Goal: Task Accomplishment & Management: Manage account settings

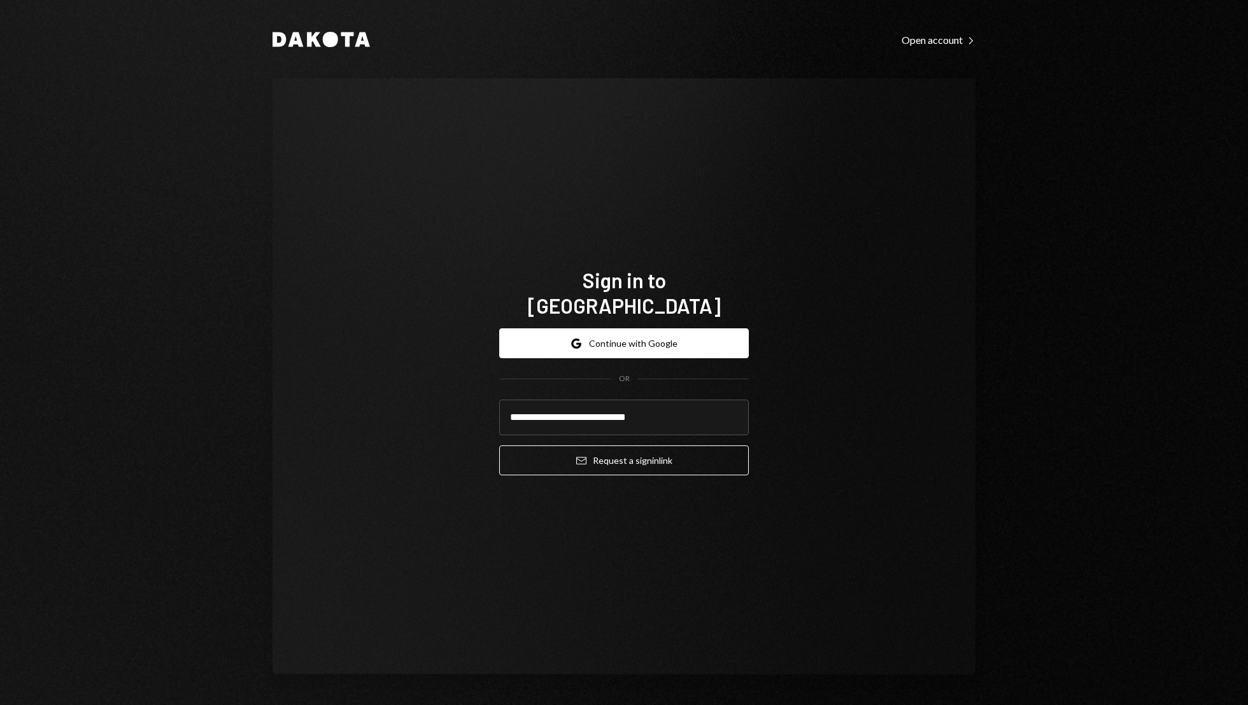
type input "**********"
click at [499, 446] on button "Email Request a sign in link" at bounding box center [624, 461] width 250 height 30
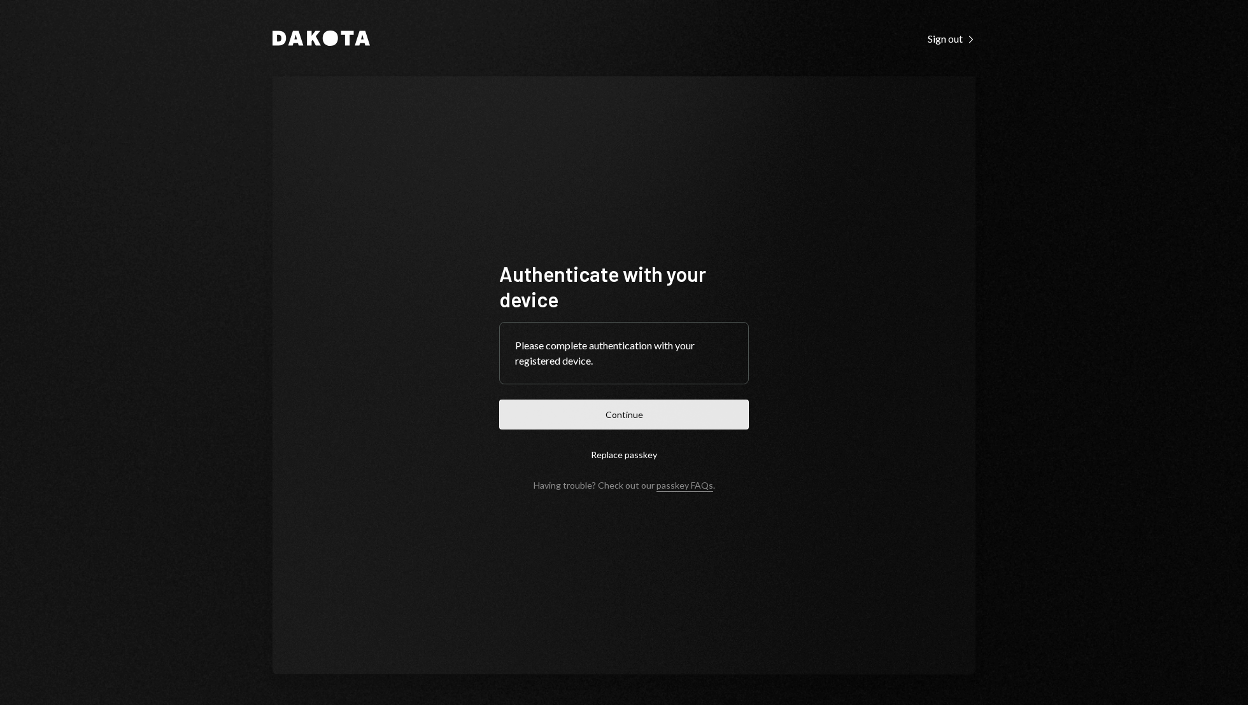
click at [614, 422] on button "Continue" at bounding box center [624, 415] width 250 height 30
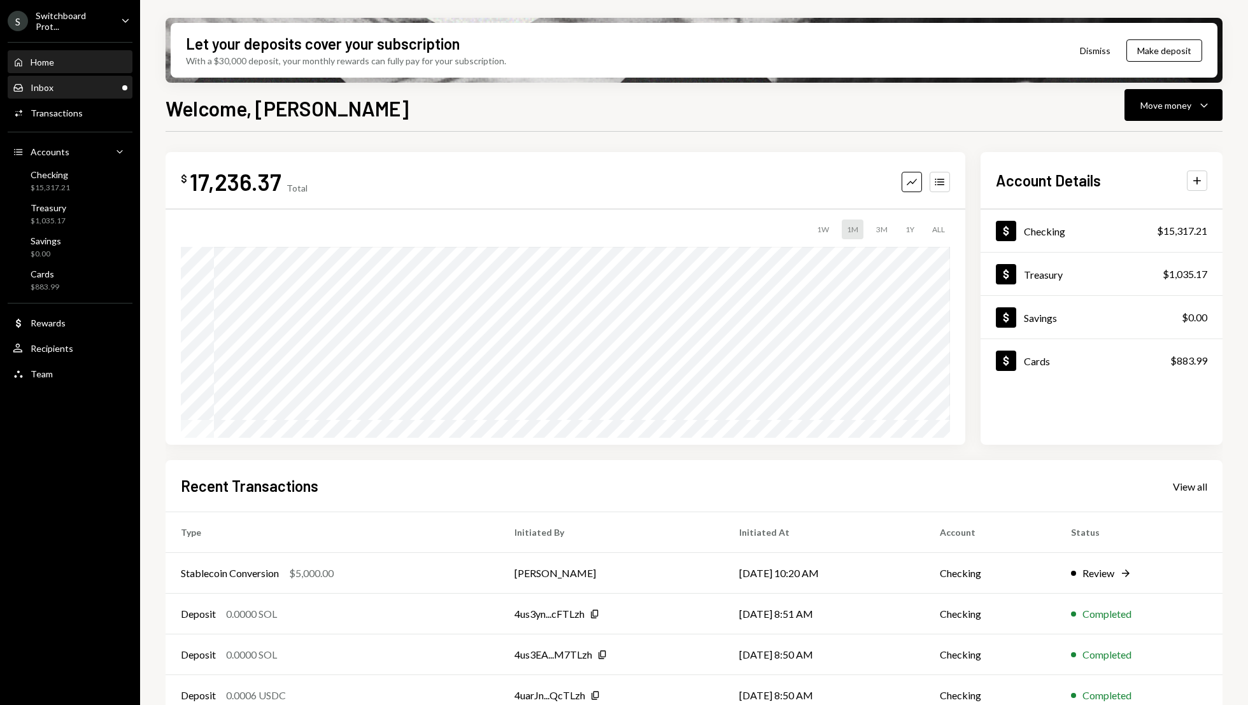
click at [81, 90] on div "Inbox Inbox" at bounding box center [70, 87] width 115 height 11
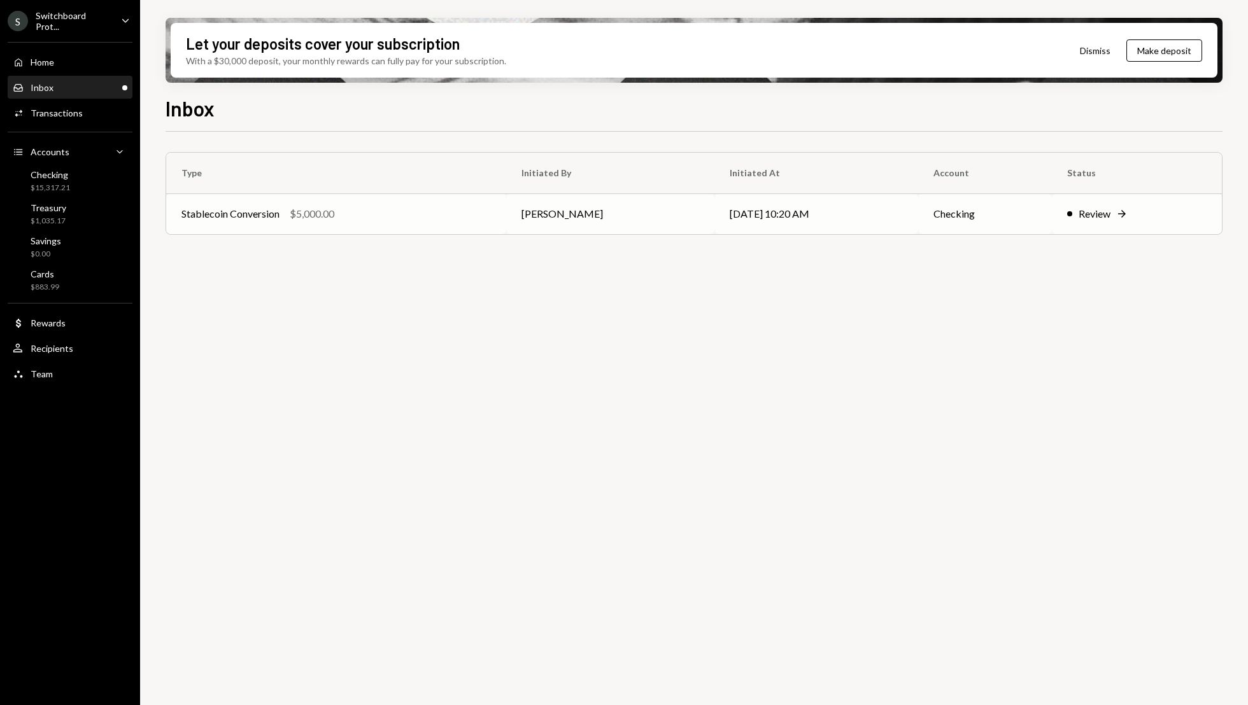
click at [1101, 232] on td "Review Right Arrow" at bounding box center [1136, 213] width 170 height 41
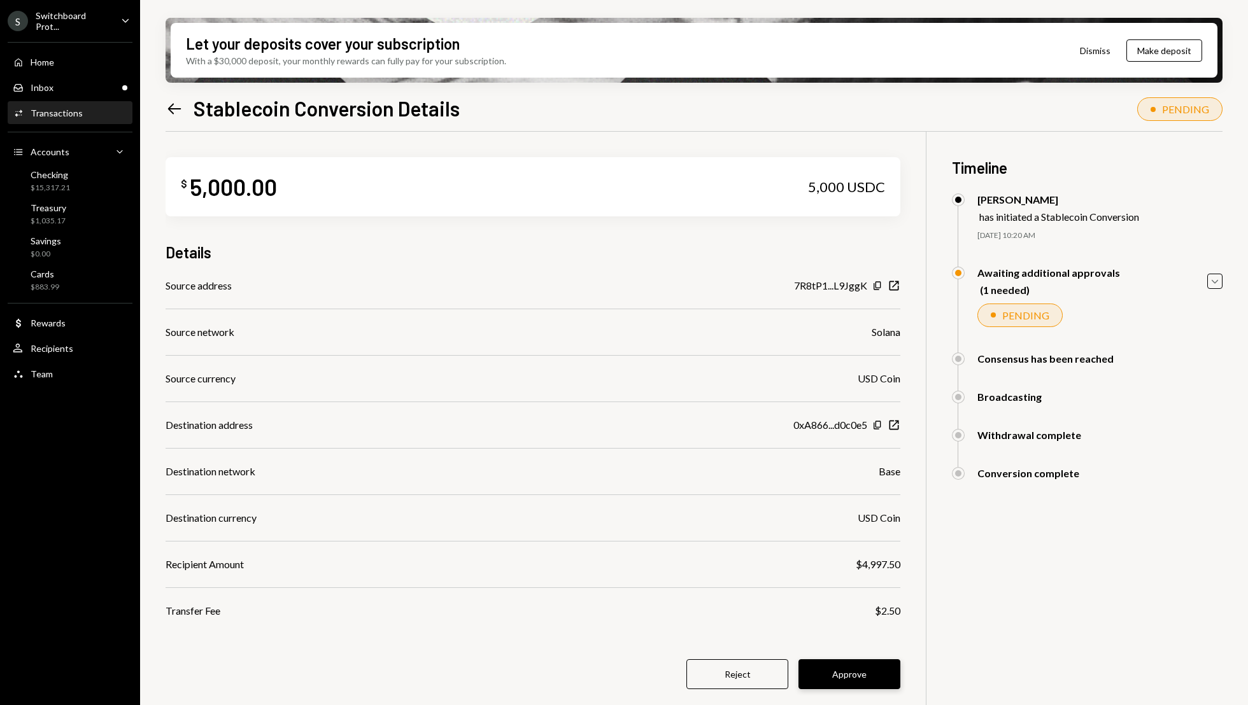
click at [857, 666] on button "Approve" at bounding box center [849, 674] width 102 height 30
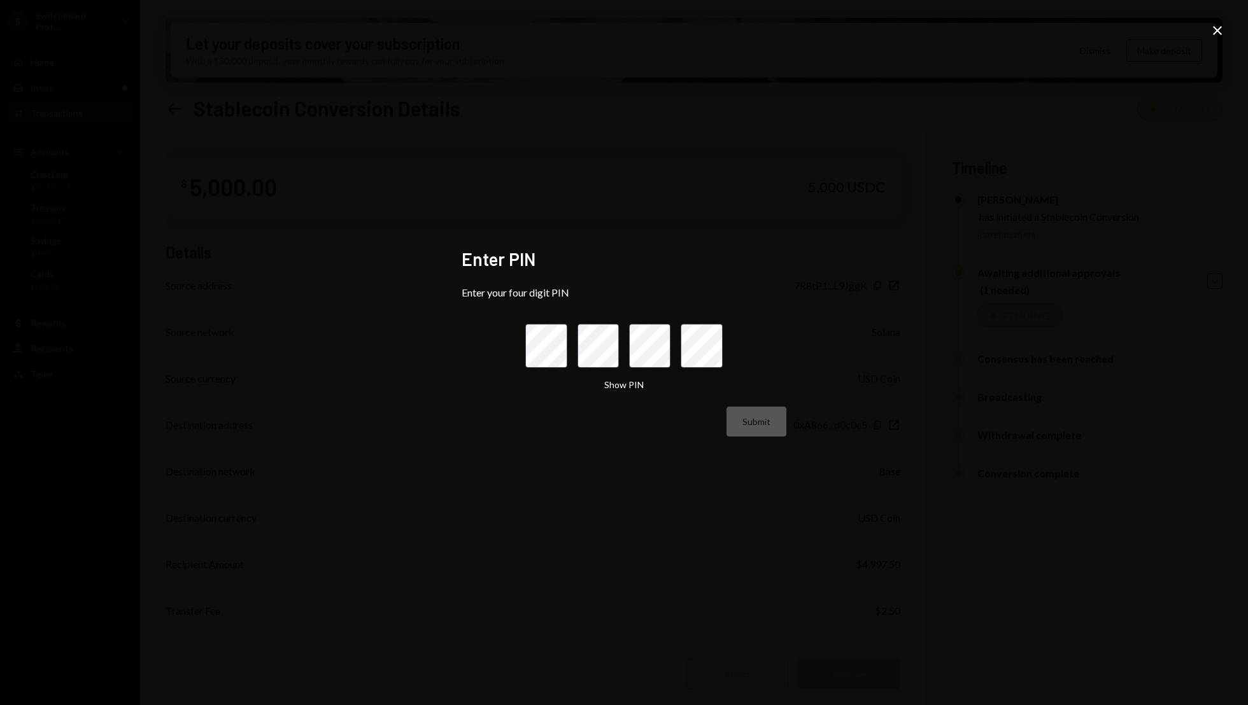
click at [1214, 27] on icon "Close" at bounding box center [1216, 30] width 15 height 15
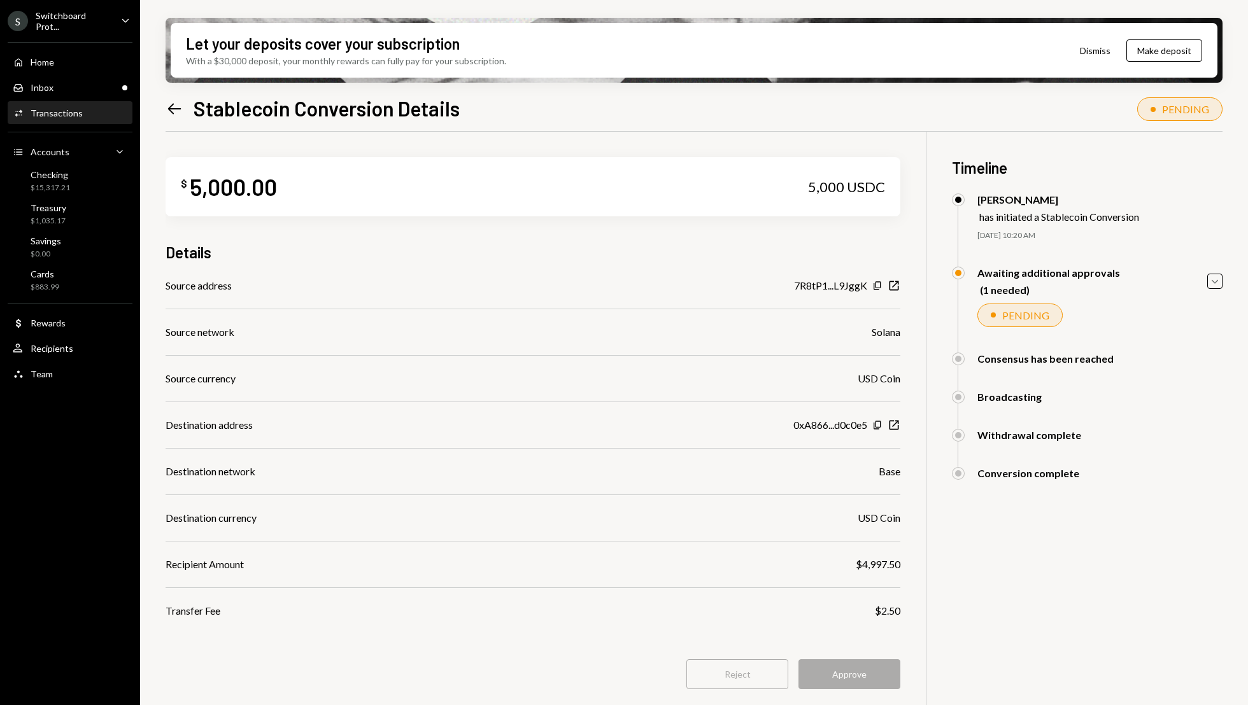
click at [889, 688] on div "Reject Approve" at bounding box center [532, 674] width 735 height 30
click at [82, 102] on div "Activities Transactions" at bounding box center [70, 113] width 115 height 22
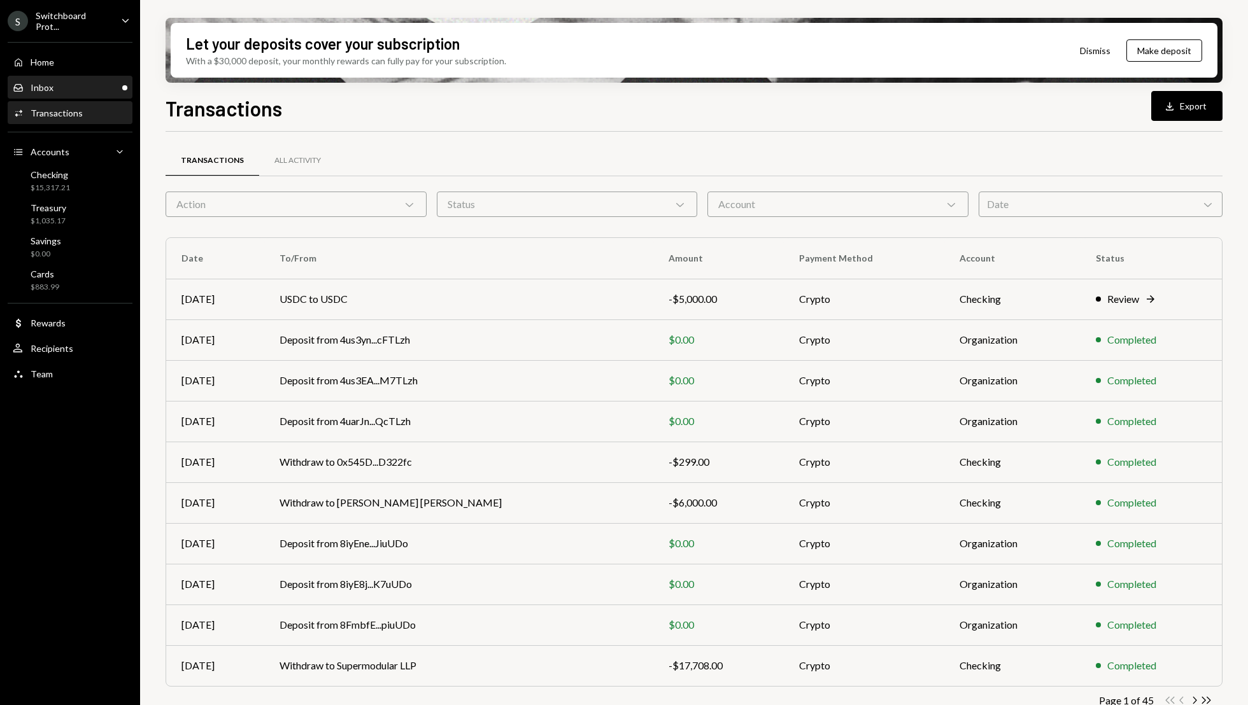
click at [93, 87] on div "Inbox Inbox" at bounding box center [70, 87] width 115 height 11
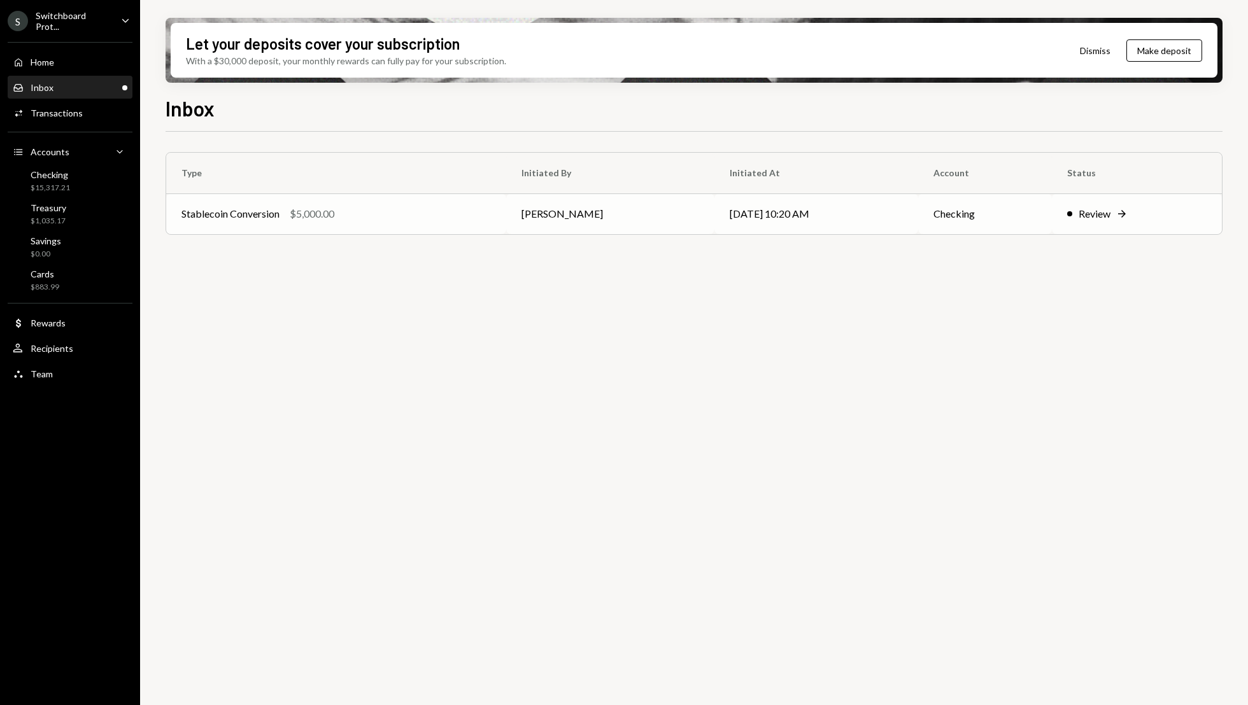
click at [1094, 218] on div "Review" at bounding box center [1094, 213] width 32 height 15
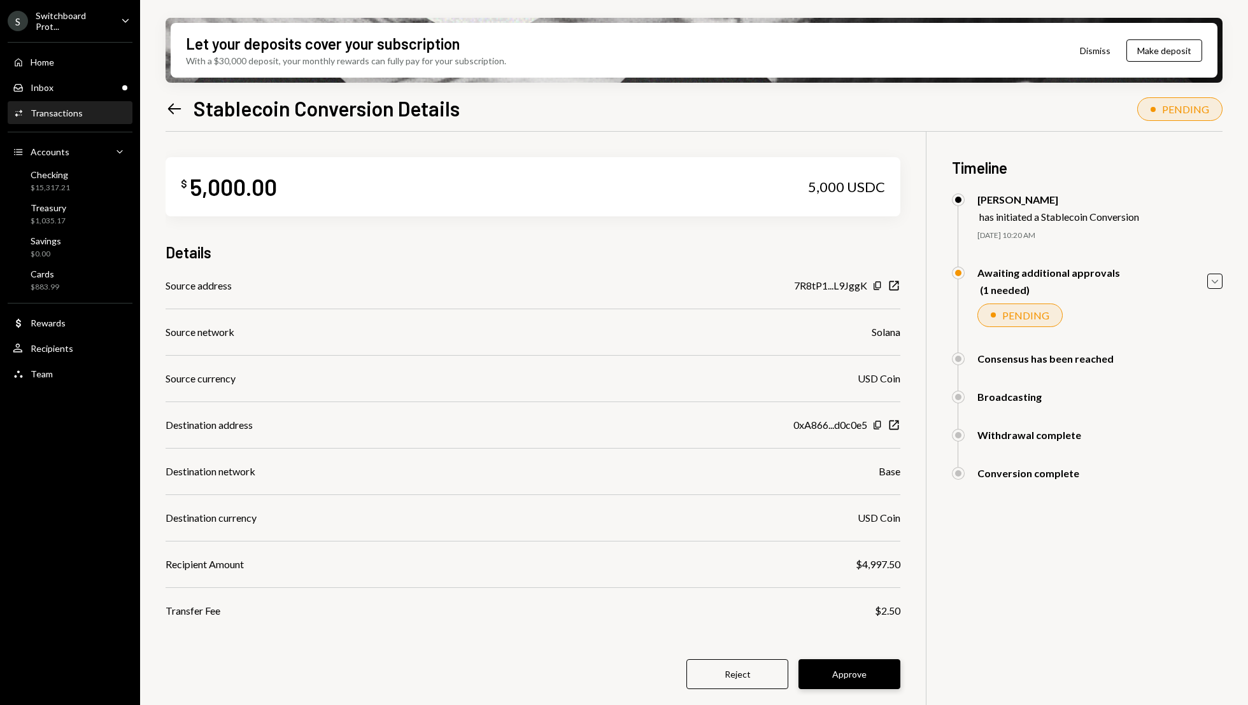
click at [843, 673] on button "Approve" at bounding box center [849, 674] width 102 height 30
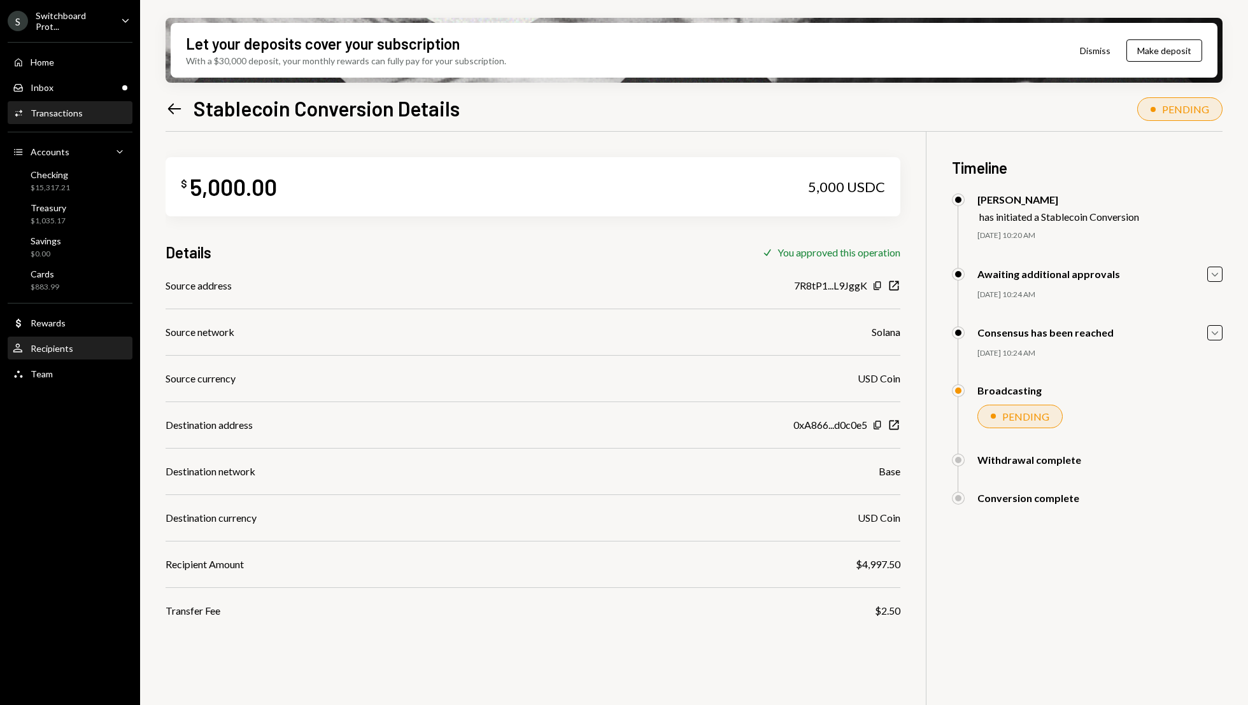
click at [67, 346] on div "Recipients" at bounding box center [52, 348] width 43 height 11
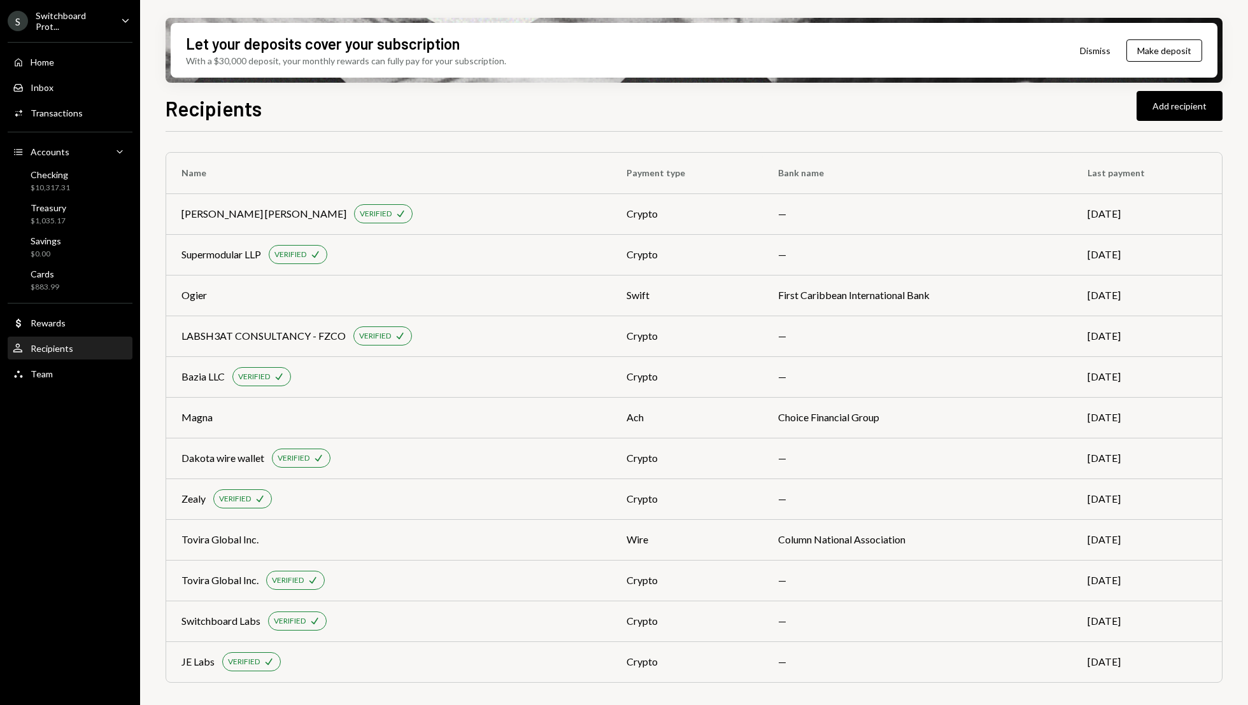
click at [1231, 338] on div "Let your deposits cover your subscription With a $30,000 deposit, your monthly …" at bounding box center [693, 352] width 1107 height 705
click at [445, 251] on div "Supermodular LLP VERIFIED Check" at bounding box center [388, 254] width 414 height 19
